Goal: Task Accomplishment & Management: Manage account settings

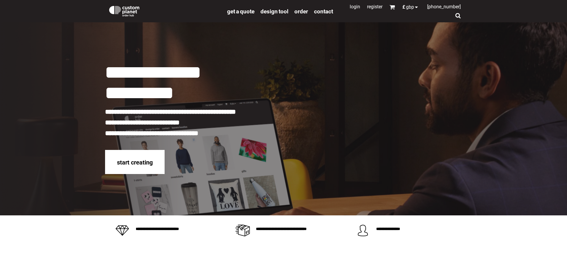
click at [350, 7] on link "Login" at bounding box center [355, 7] width 10 height 6
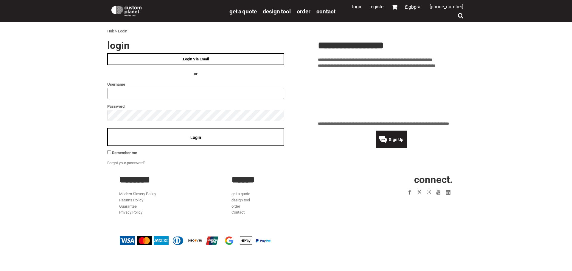
click at [123, 96] on input "text" at bounding box center [195, 93] width 177 height 11
type input "**********"
click at [189, 139] on div "Login" at bounding box center [195, 137] width 177 height 18
